Goal: Task Accomplishment & Management: Use online tool/utility

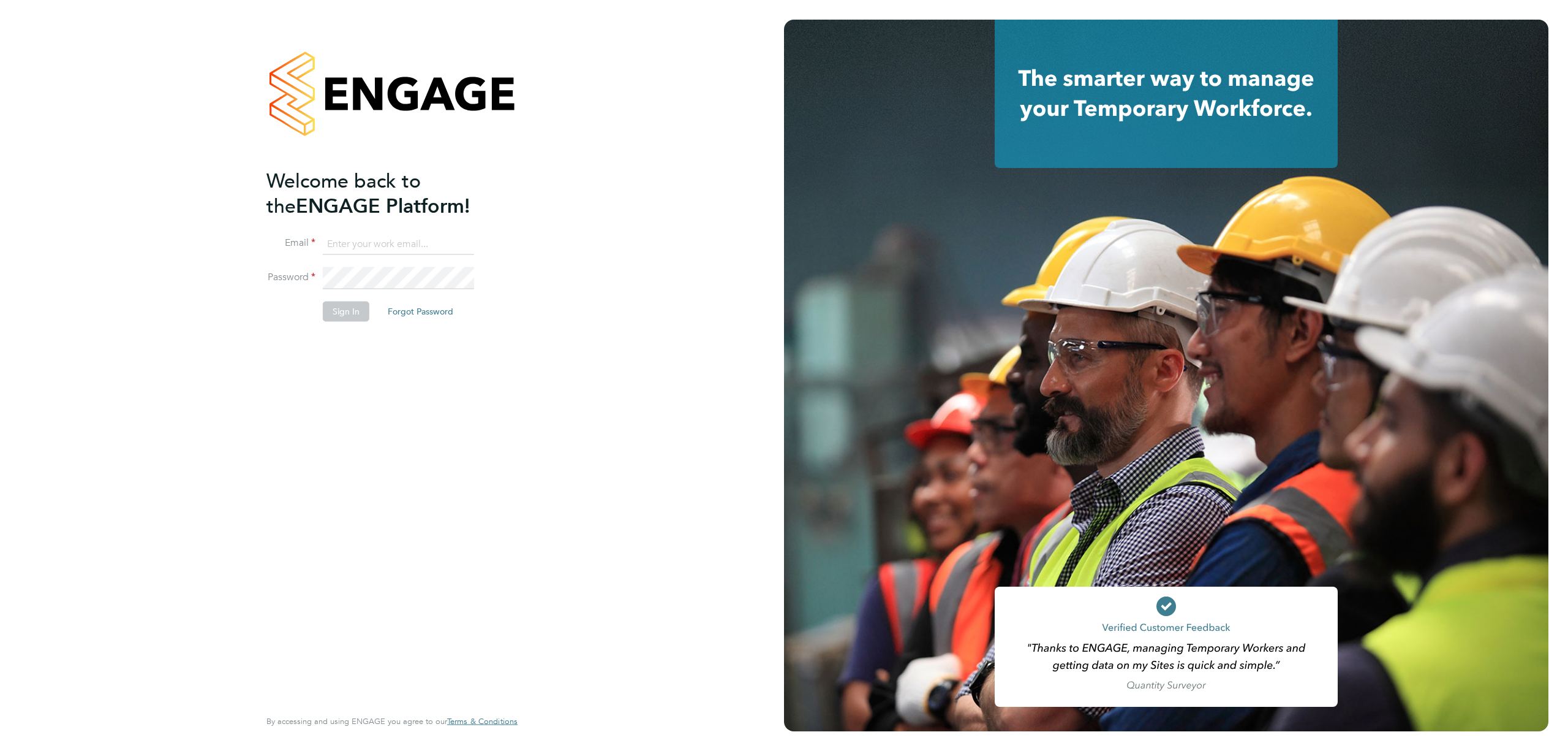
type input "[EMAIL_ADDRESS][PERSON_NAME][DOMAIN_NAME]"
click at [348, 312] on button "Sign In" at bounding box center [346, 311] width 47 height 20
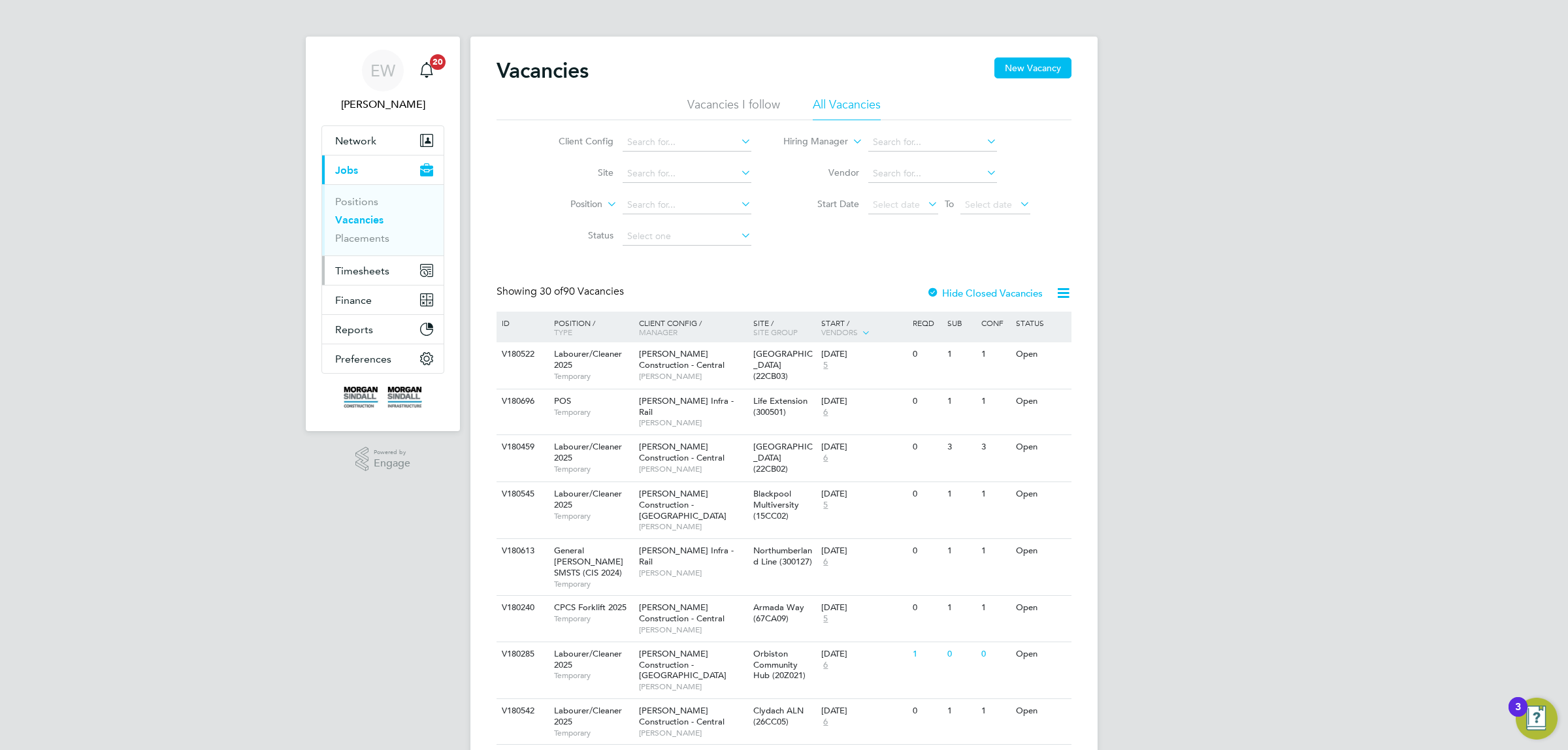
click at [354, 266] on span "Timesheets" at bounding box center [362, 271] width 54 height 13
click at [371, 232] on link "Timesheets" at bounding box center [362, 231] width 54 height 13
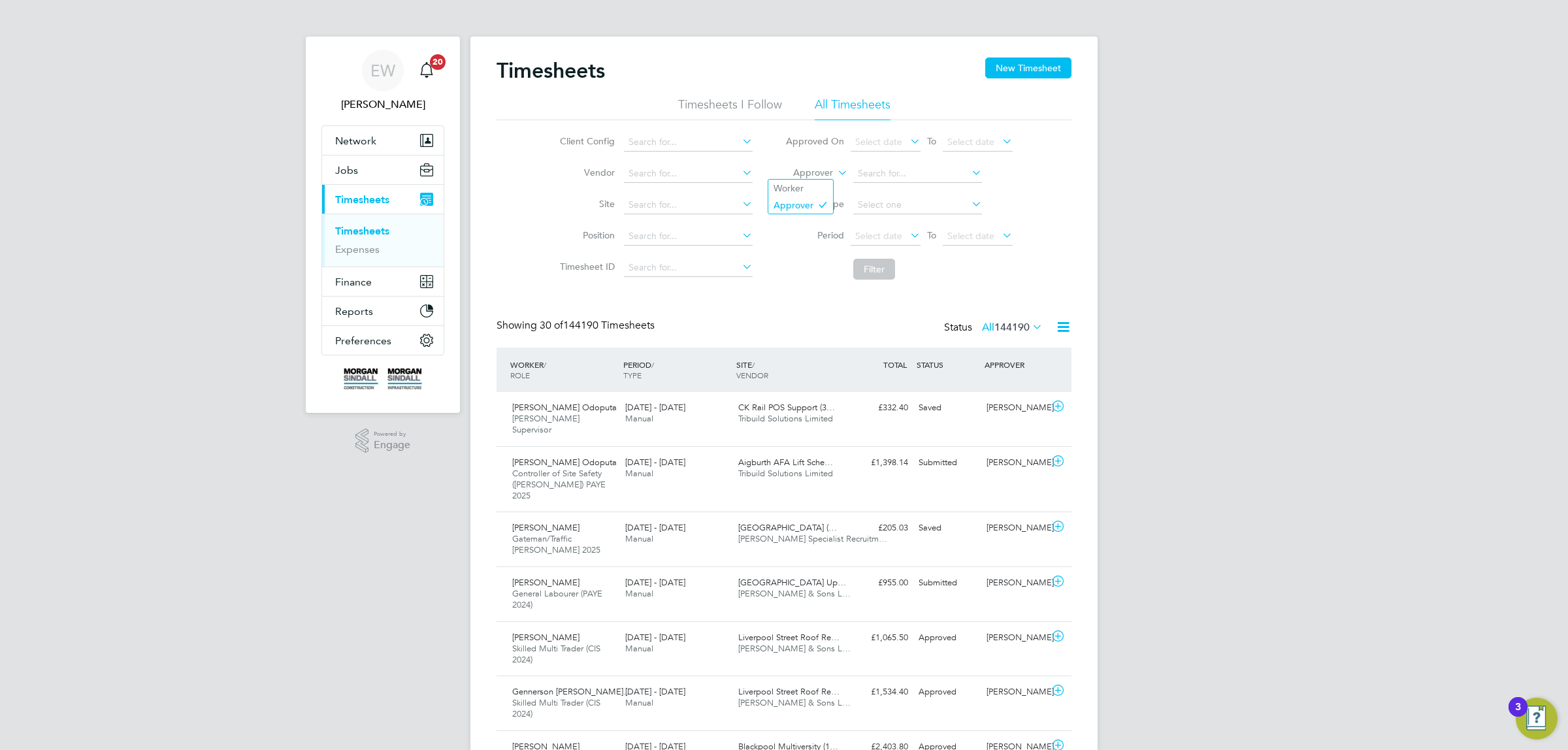
click at [828, 174] on label "Approver" at bounding box center [803, 173] width 59 height 13
click at [824, 182] on li "Worker" at bounding box center [800, 188] width 64 height 17
click at [907, 171] on input at bounding box center [917, 174] width 129 height 18
paste input "Simon Barnes"
type input "Simon Barnes"
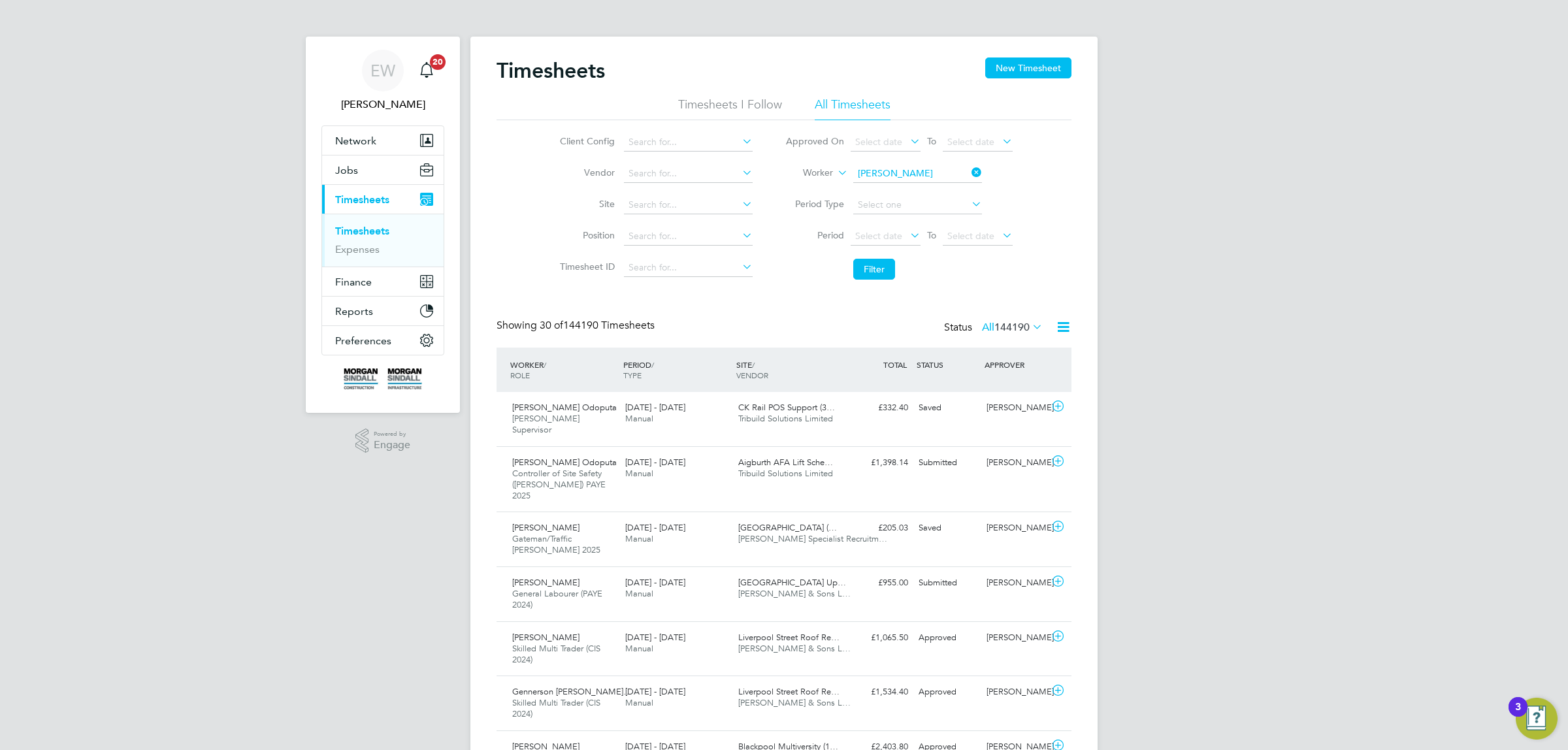
click at [935, 188] on b "Barnes" at bounding box center [973, 191] width 76 height 11
click at [868, 269] on button "Filter" at bounding box center [874, 269] width 42 height 21
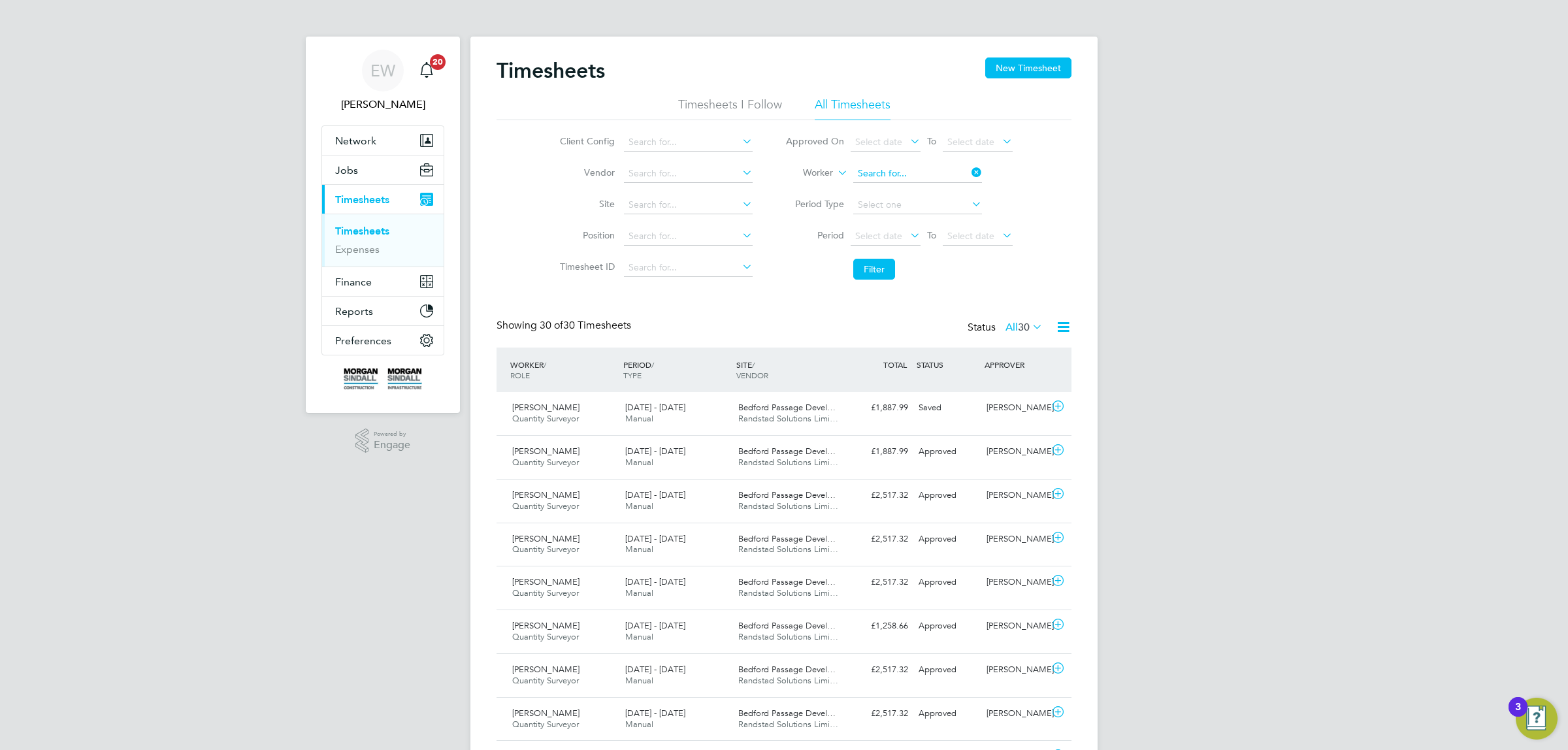
click at [919, 174] on input at bounding box center [917, 174] width 129 height 18
paste input "Anthony Hill"
type input "Anthony Hill"
click at [935, 192] on b "Hill" at bounding box center [942, 191] width 15 height 11
click at [872, 273] on button "Filter" at bounding box center [874, 269] width 42 height 21
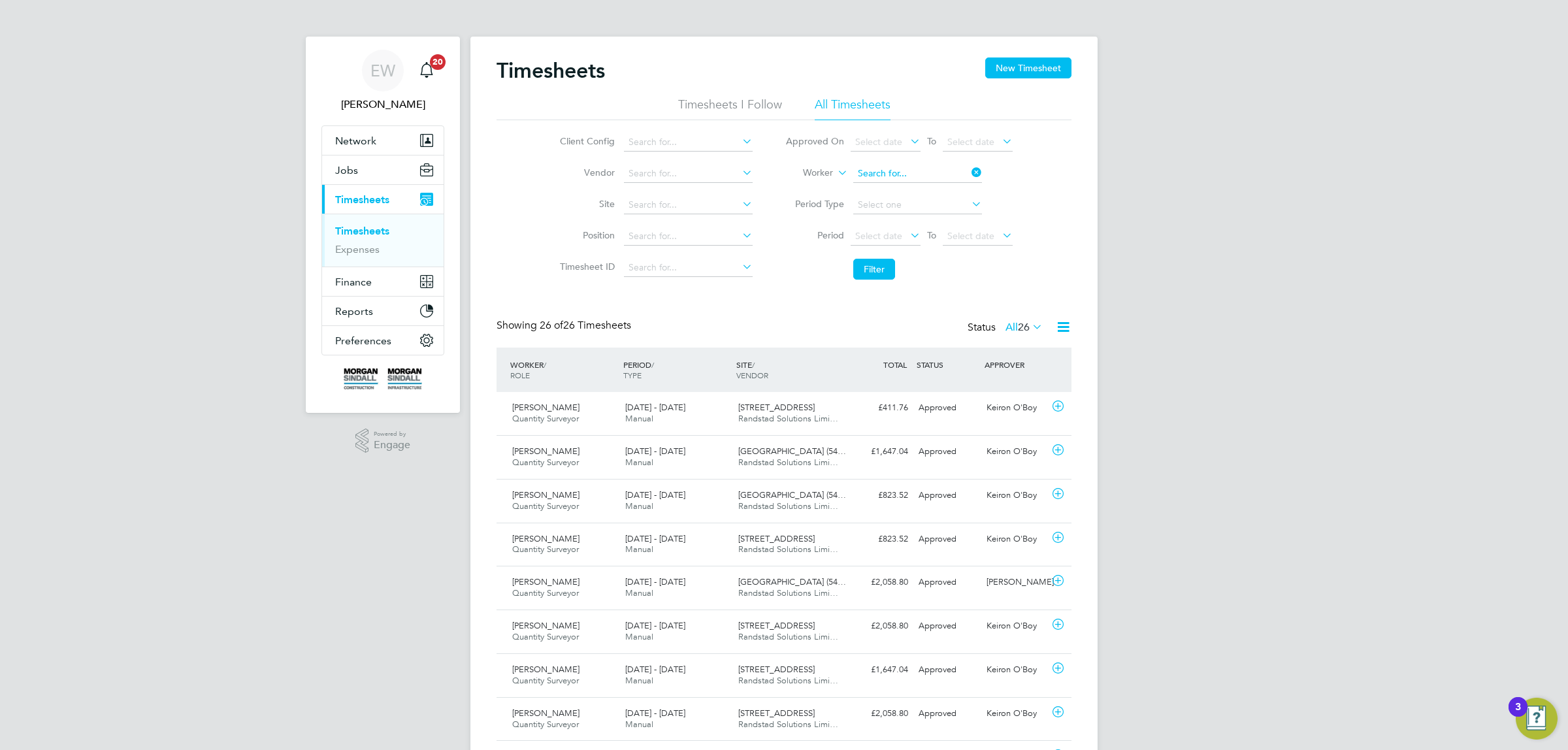
click at [898, 170] on input at bounding box center [917, 174] width 129 height 18
paste input "Karim Al Kawas"
click at [889, 171] on input "Karim Al Kawas" at bounding box center [917, 174] width 129 height 18
drag, startPoint x: 889, startPoint y: 171, endPoint x: 907, endPoint y: 171, distance: 18.0
click at [907, 171] on input "Karim Al Kawas" at bounding box center [917, 174] width 129 height 18
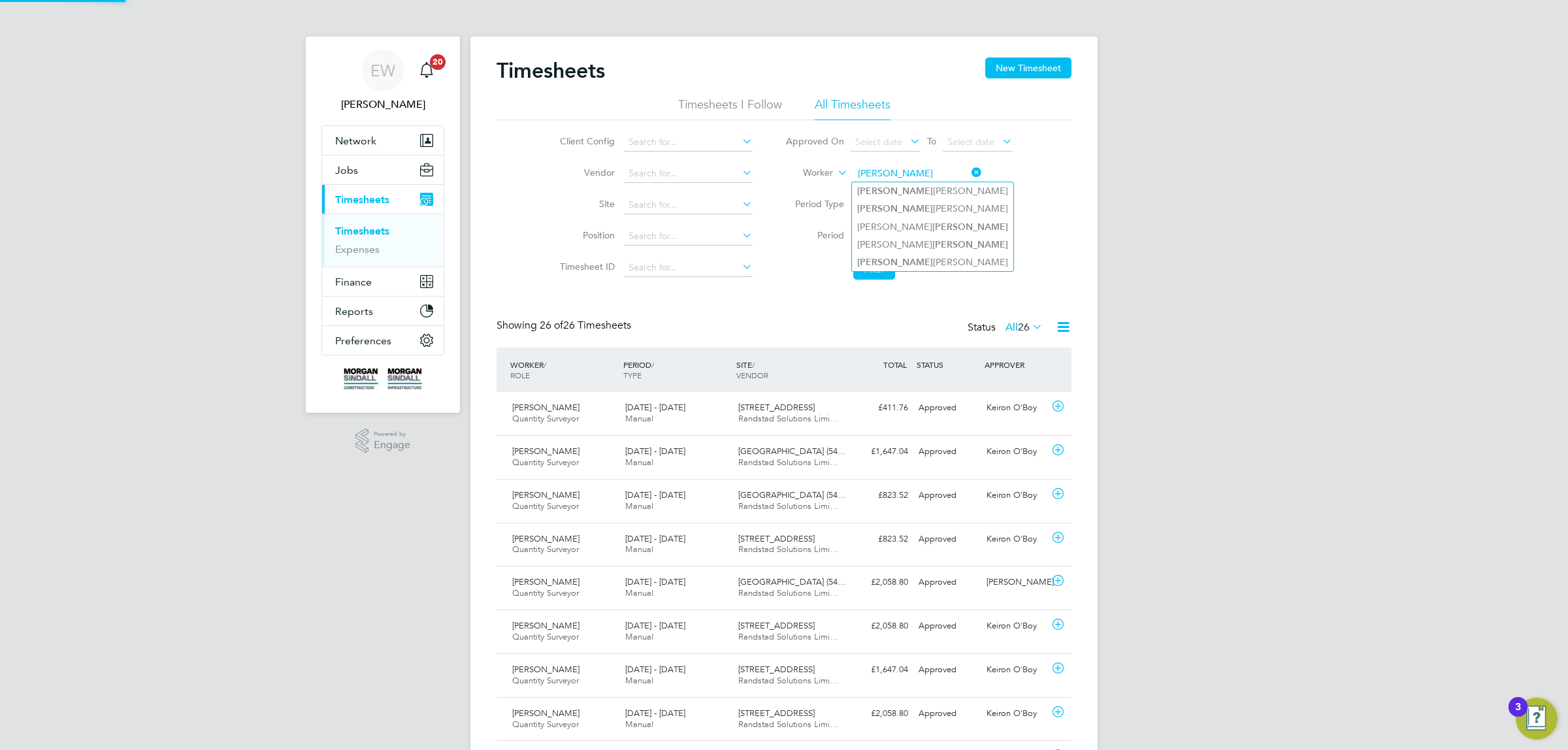
type input "Karim"
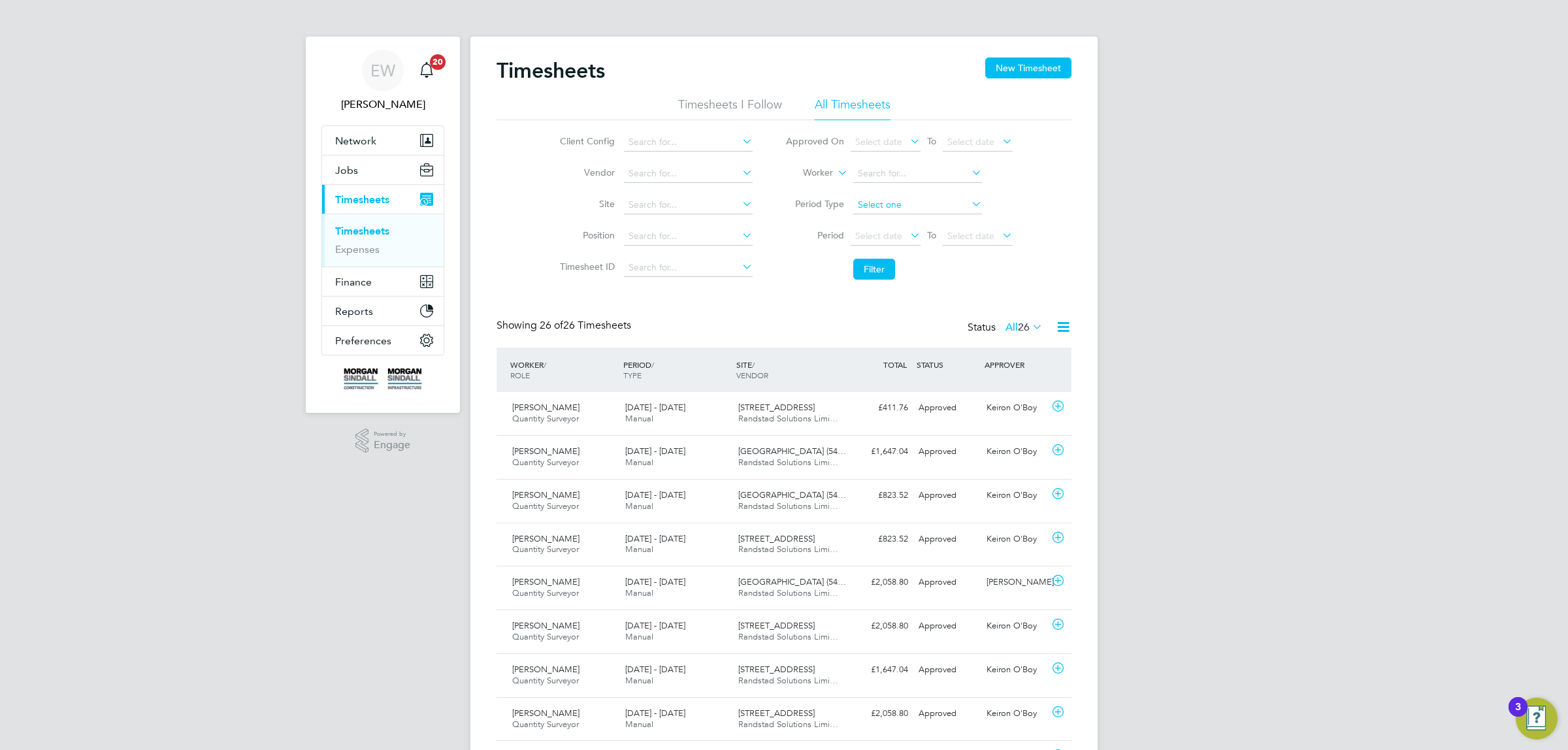
drag, startPoint x: 896, startPoint y: 191, endPoint x: 926, endPoint y: 211, distance: 36.1
click at [911, 178] on input at bounding box center [917, 174] width 129 height 18
paste input "Karim Al Kawas"
click at [892, 174] on input "Karim Al Kawas" at bounding box center [917, 174] width 129 height 18
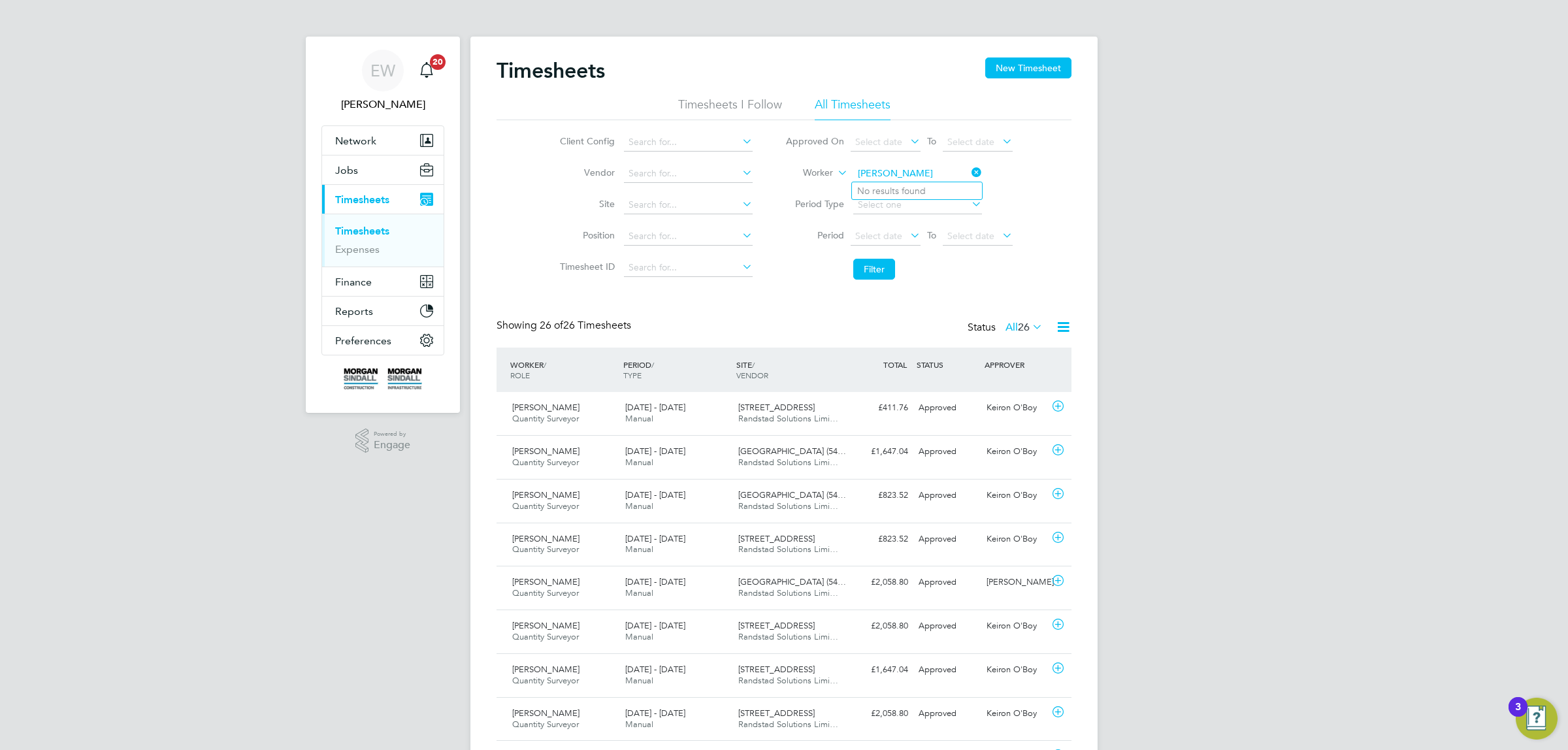
click at [892, 174] on input "Karim Al Kawas" at bounding box center [917, 174] width 129 height 18
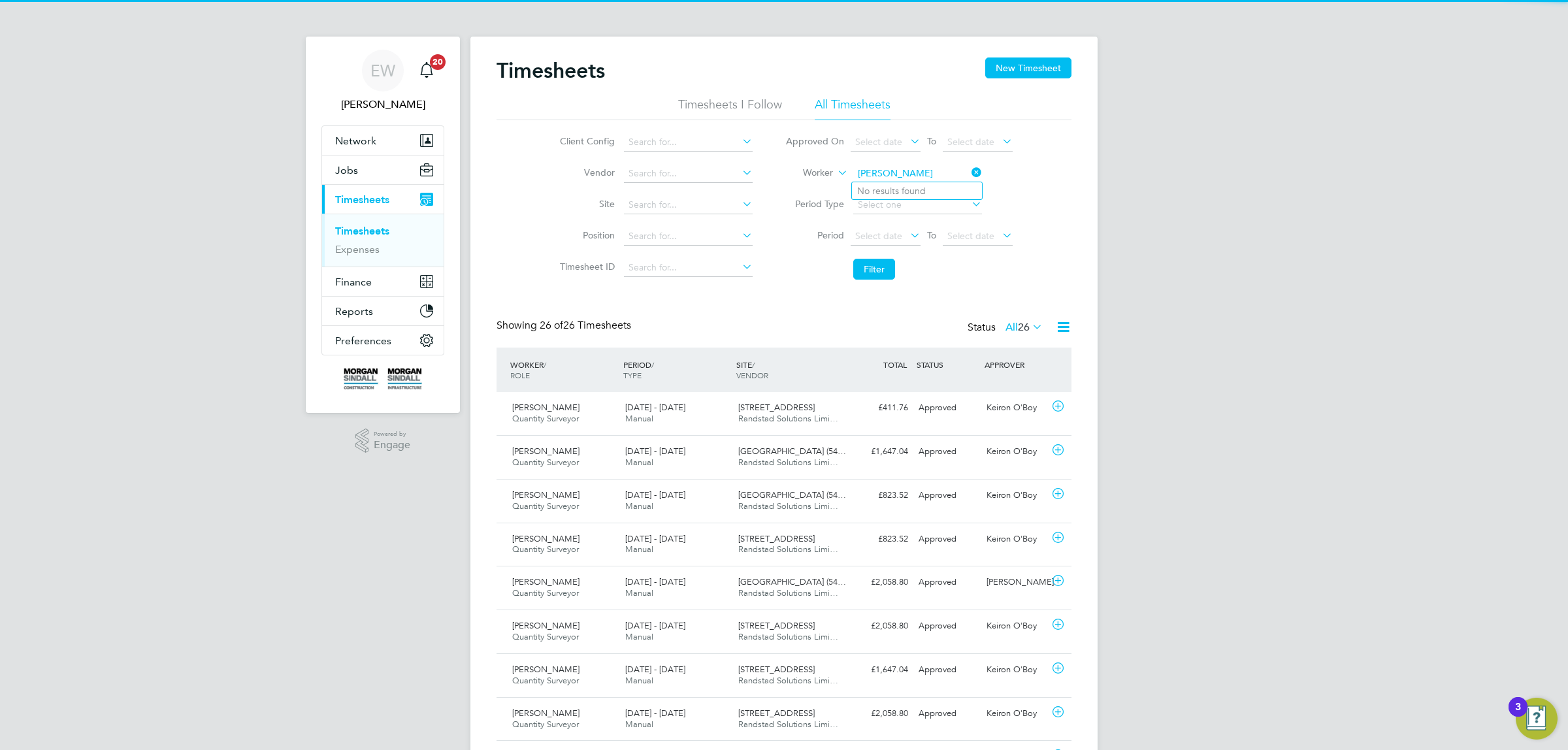
click at [900, 173] on input "Karim Kawas" at bounding box center [917, 174] width 129 height 18
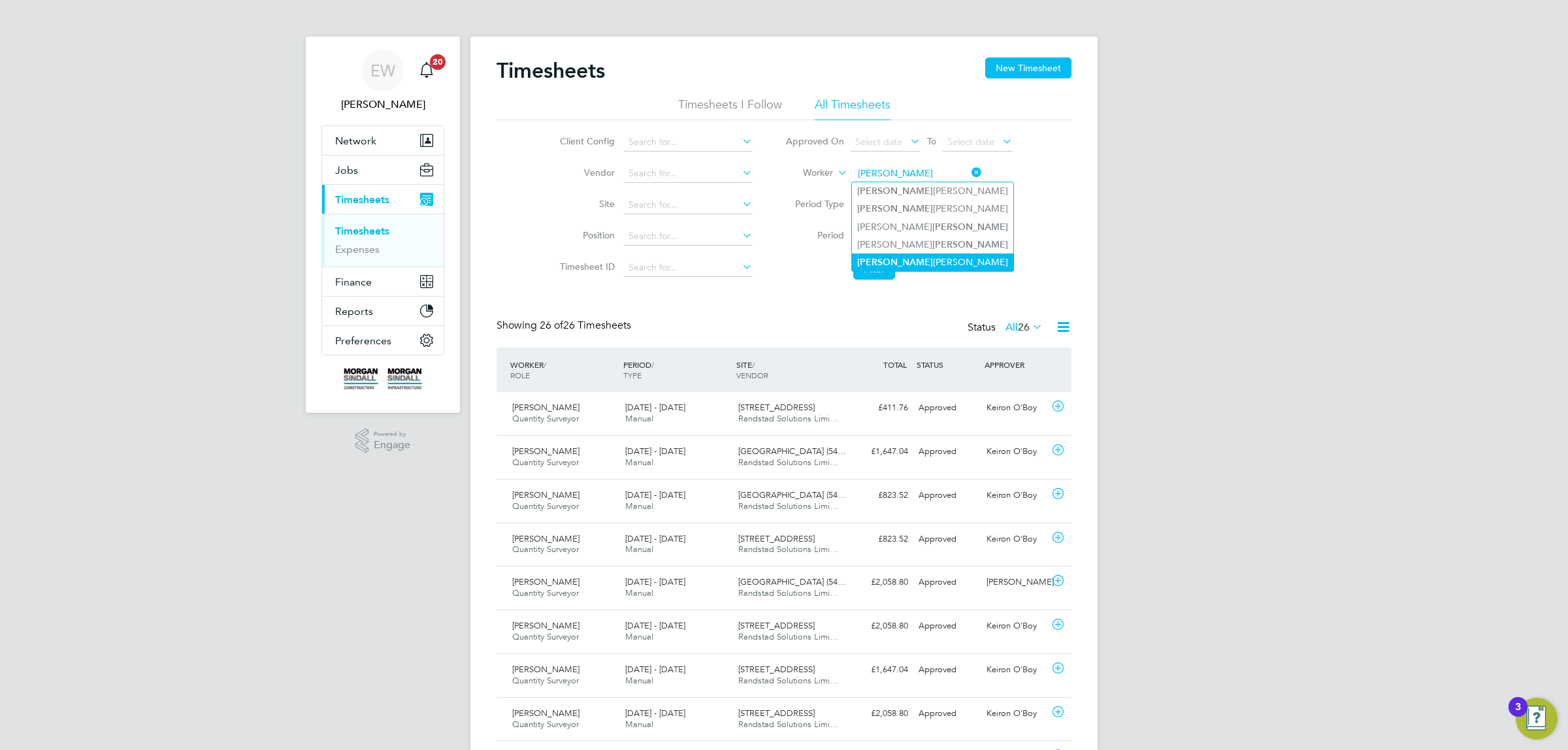
click at [897, 261] on li "Karim Al Kawas" at bounding box center [932, 262] width 162 height 17
type input "Karim Al Kawas"
click at [877, 260] on button "Filter" at bounding box center [874, 269] width 42 height 21
